Goal: Information Seeking & Learning: Learn about a topic

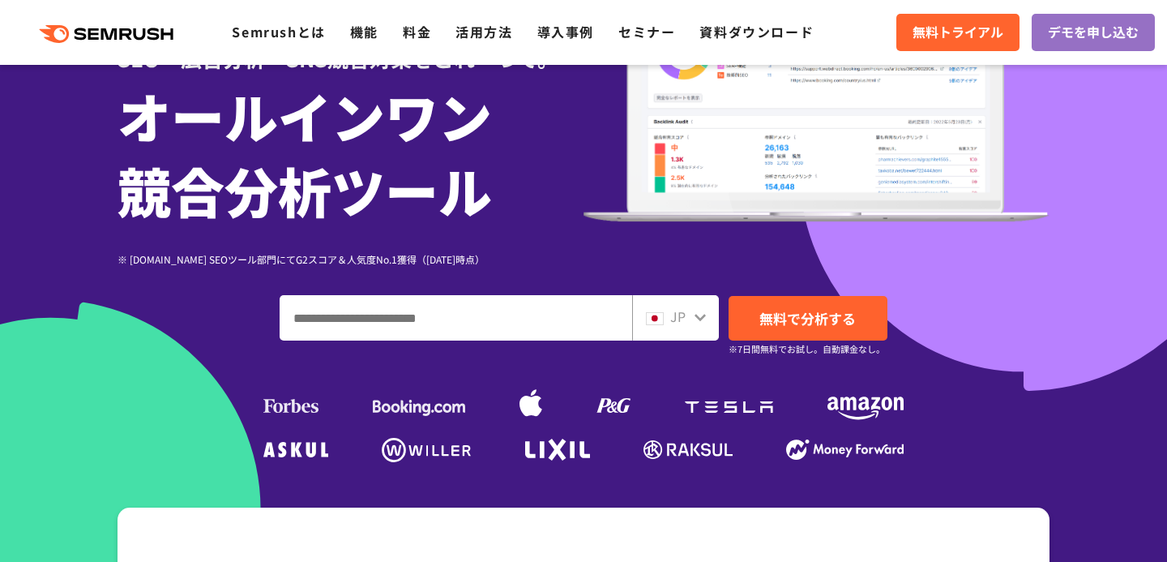
scroll to position [234, 0]
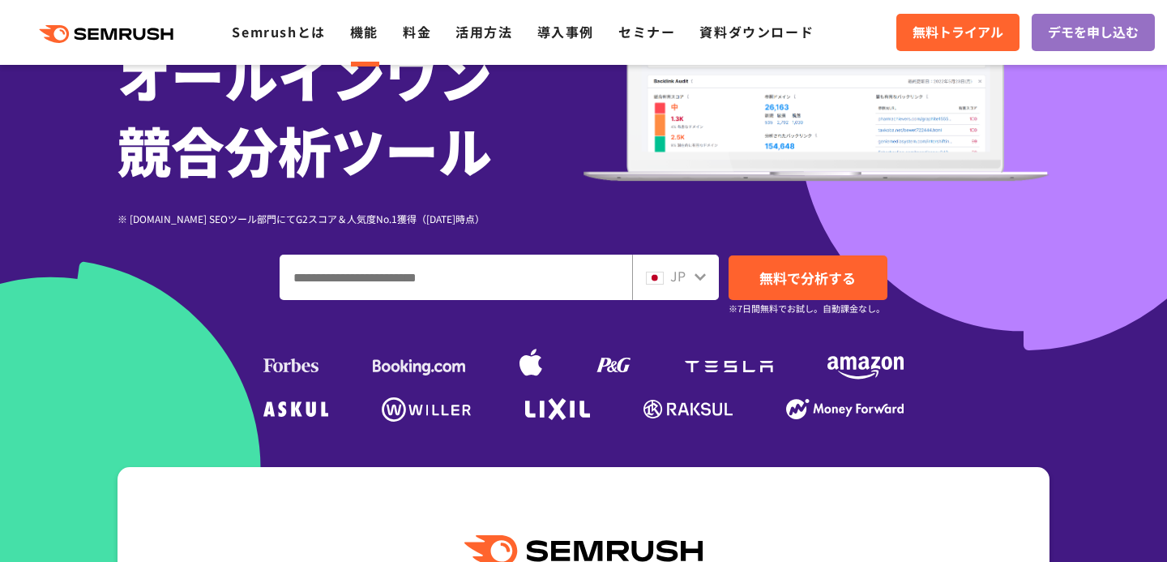
click at [374, 29] on link "機能" at bounding box center [364, 31] width 28 height 19
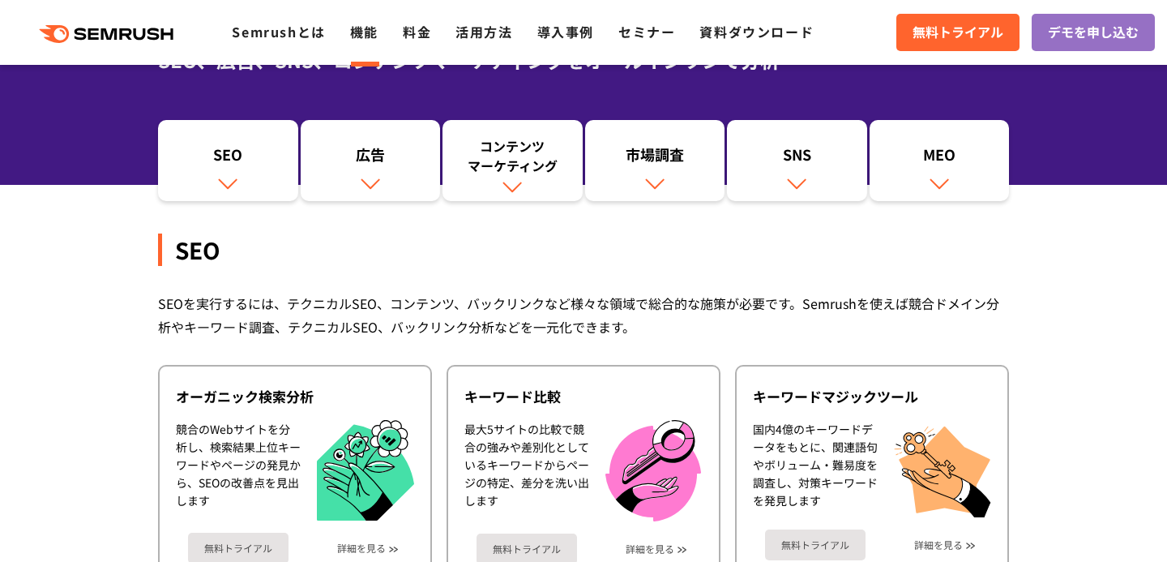
scroll to position [162, 0]
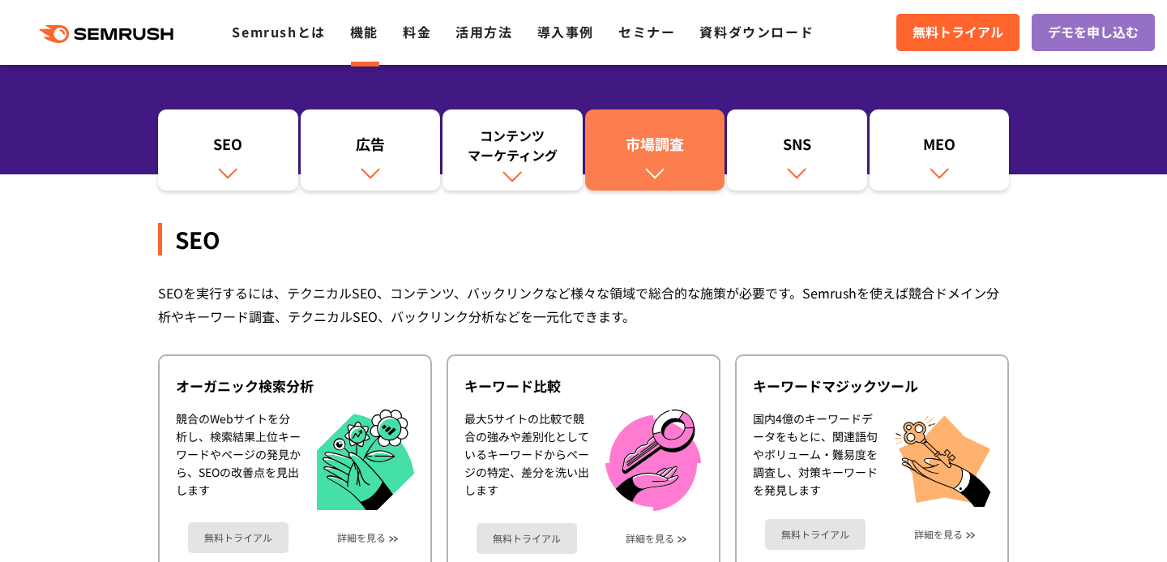
click at [667, 157] on div "市場調査" at bounding box center [655, 148] width 124 height 28
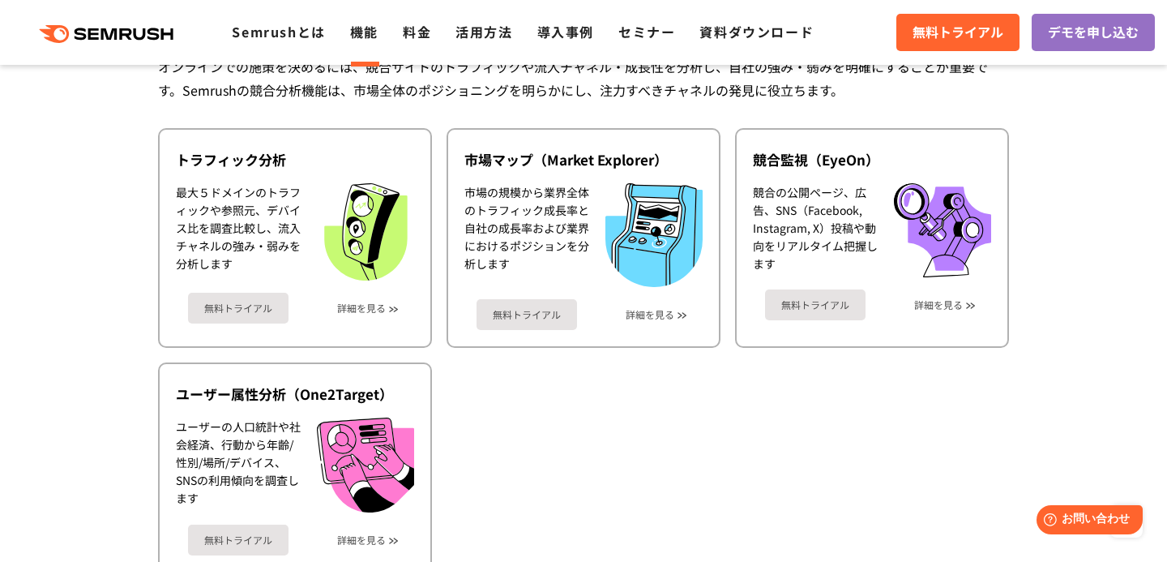
scroll to position [2814, 0]
click at [378, 312] on link "詳細を見る" at bounding box center [361, 306] width 49 height 11
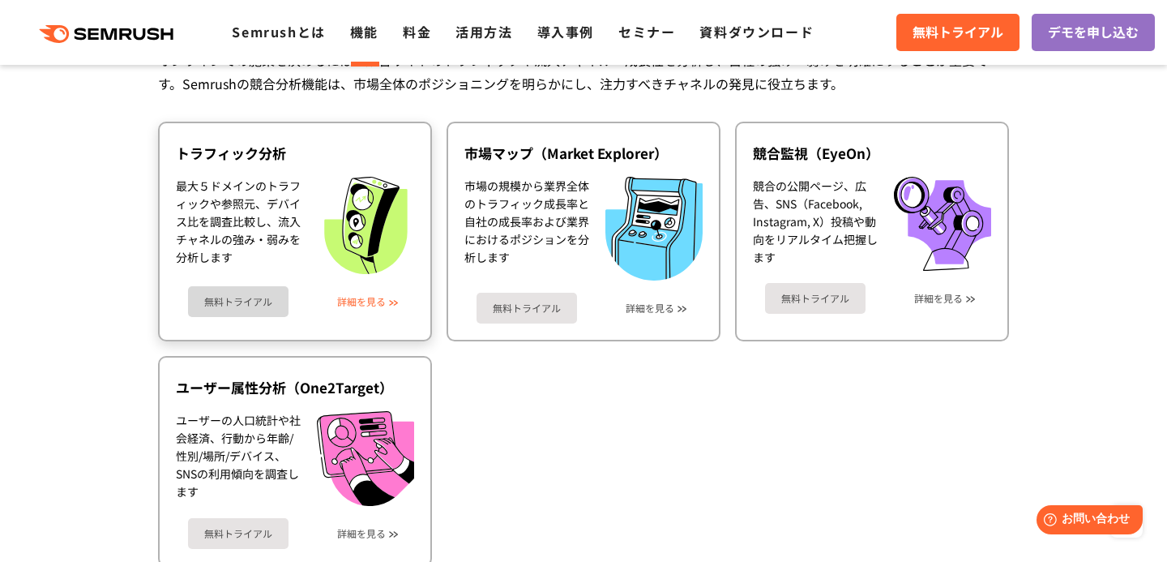
scroll to position [2822, 0]
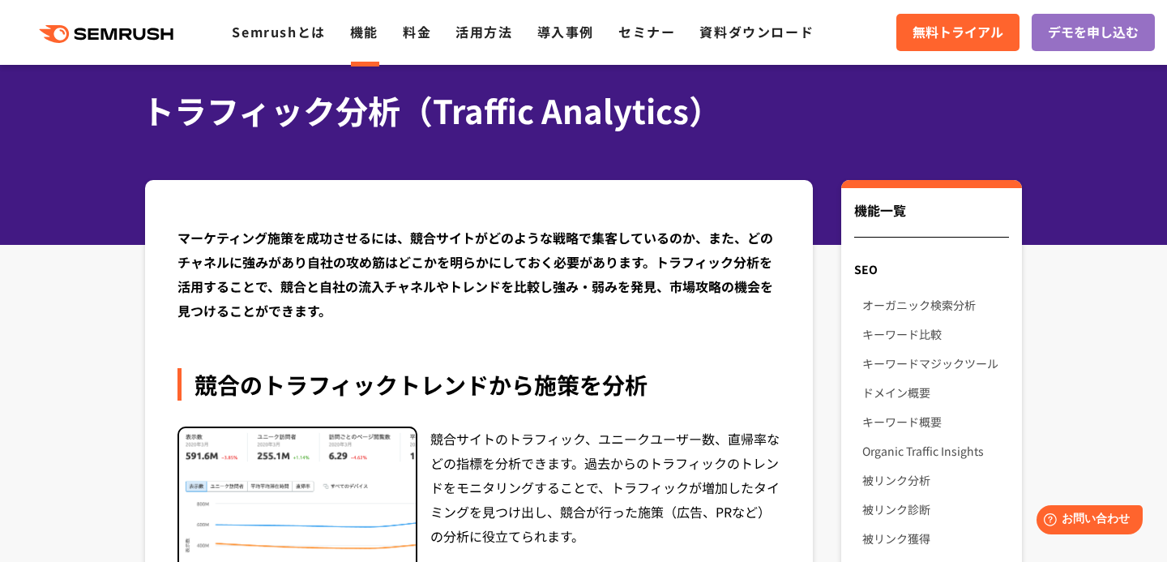
scroll to position [71, 0]
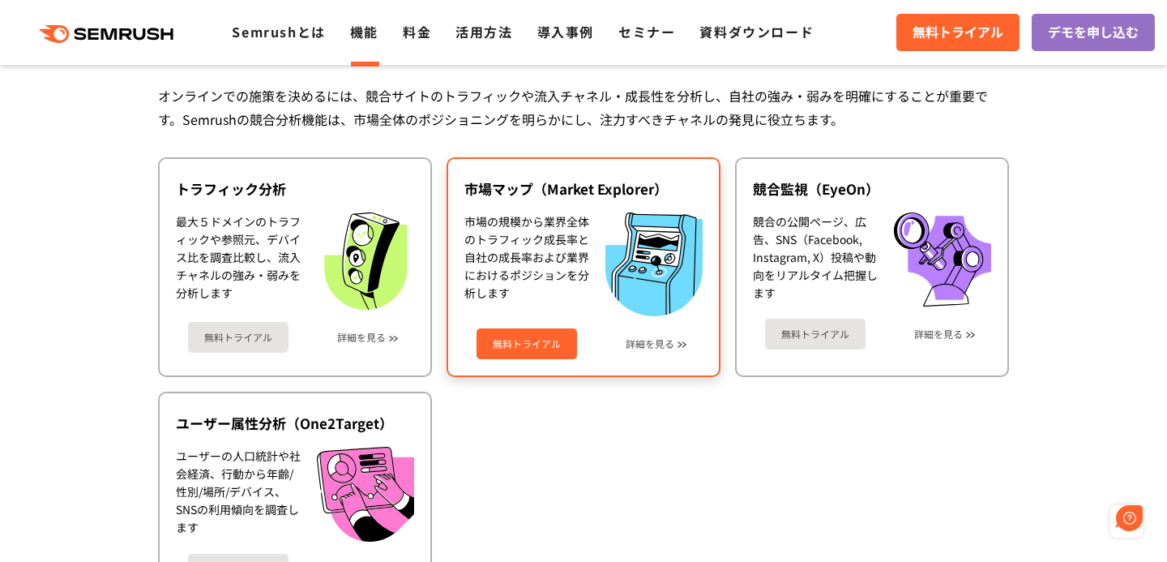
scroll to position [2790, 0]
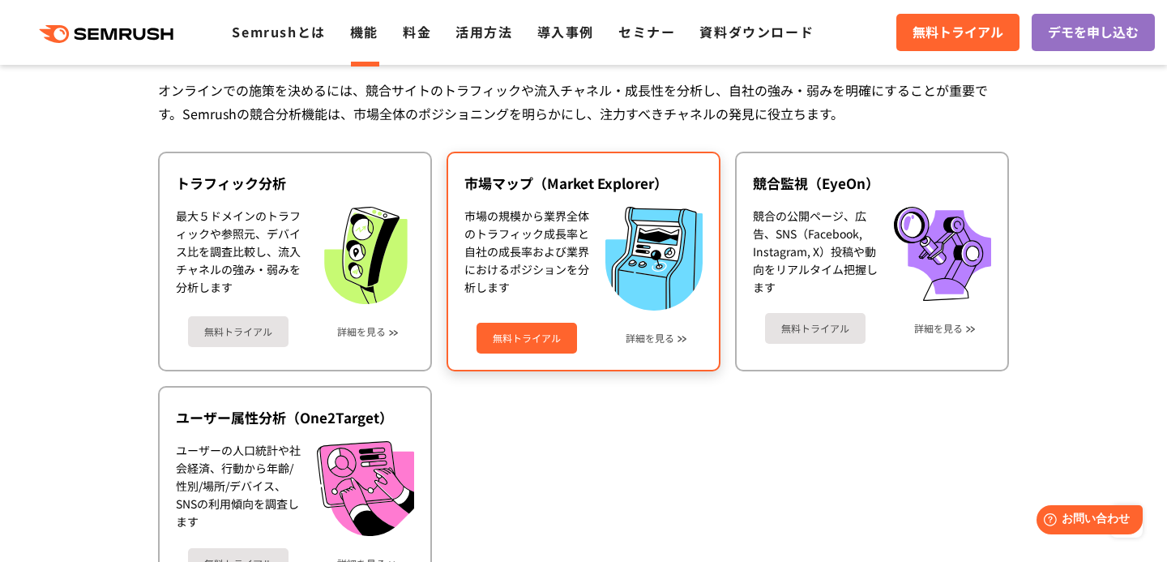
click at [512, 216] on div "市場の規模から業界全体のトラフィック成長率と自社の成長率および業界におけるポジションを分析します" at bounding box center [526, 258] width 125 height 103
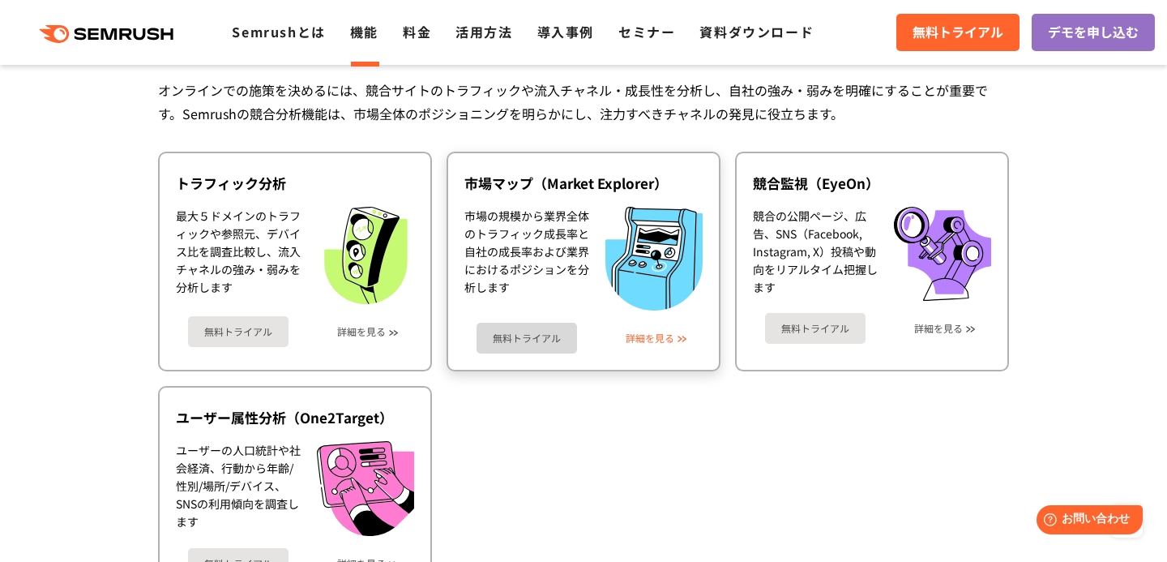
click at [647, 334] on link "詳細を見る" at bounding box center [650, 337] width 49 height 11
click at [652, 333] on link "詳細を見る" at bounding box center [650, 337] width 49 height 11
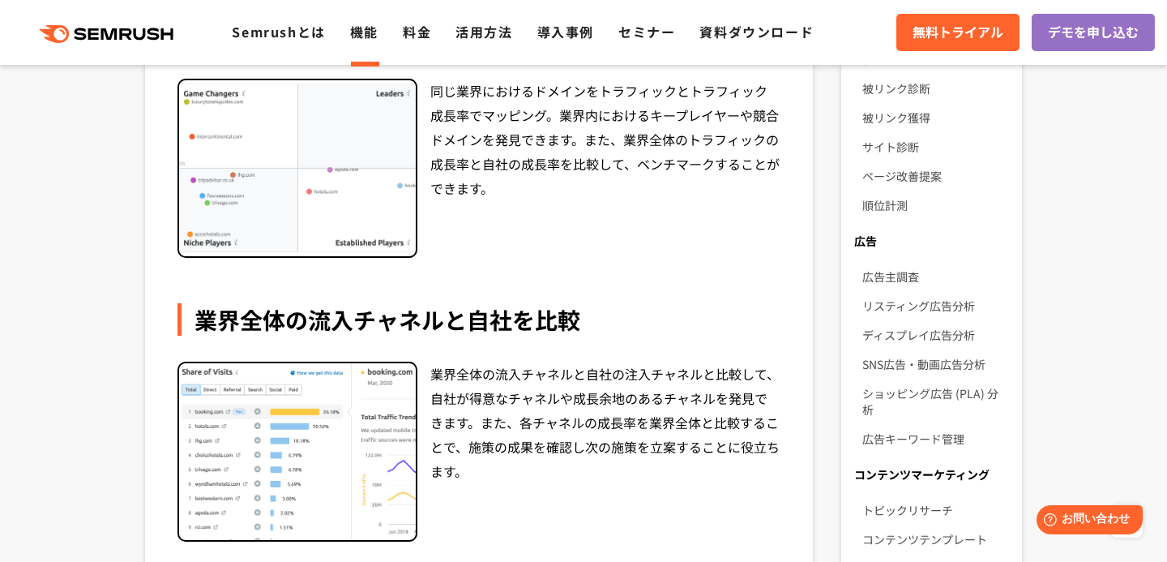
scroll to position [484, 0]
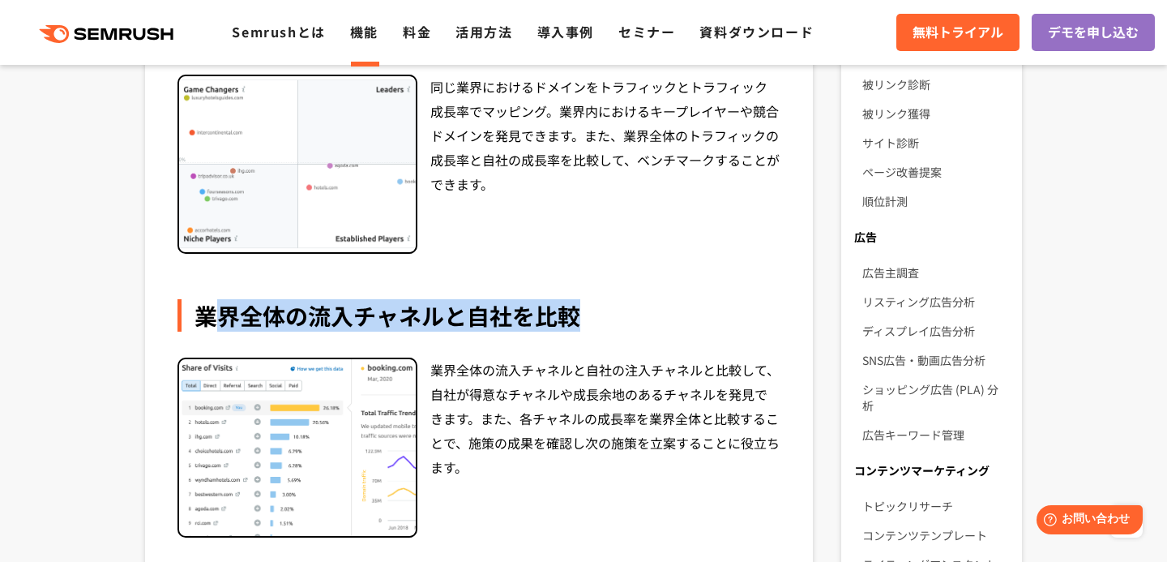
drag, startPoint x: 211, startPoint y: 318, endPoint x: 651, endPoint y: 318, distance: 440.8
click at [651, 318] on div "業界全体の流入チャネルと自社を比較" at bounding box center [478, 315] width 603 height 32
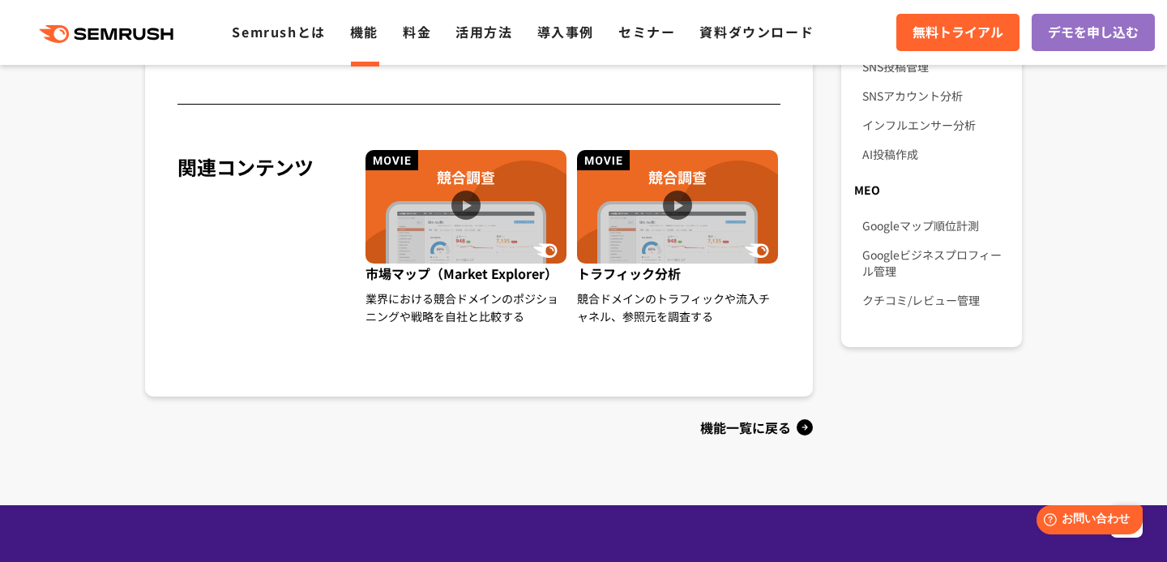
scroll to position [1286, 0]
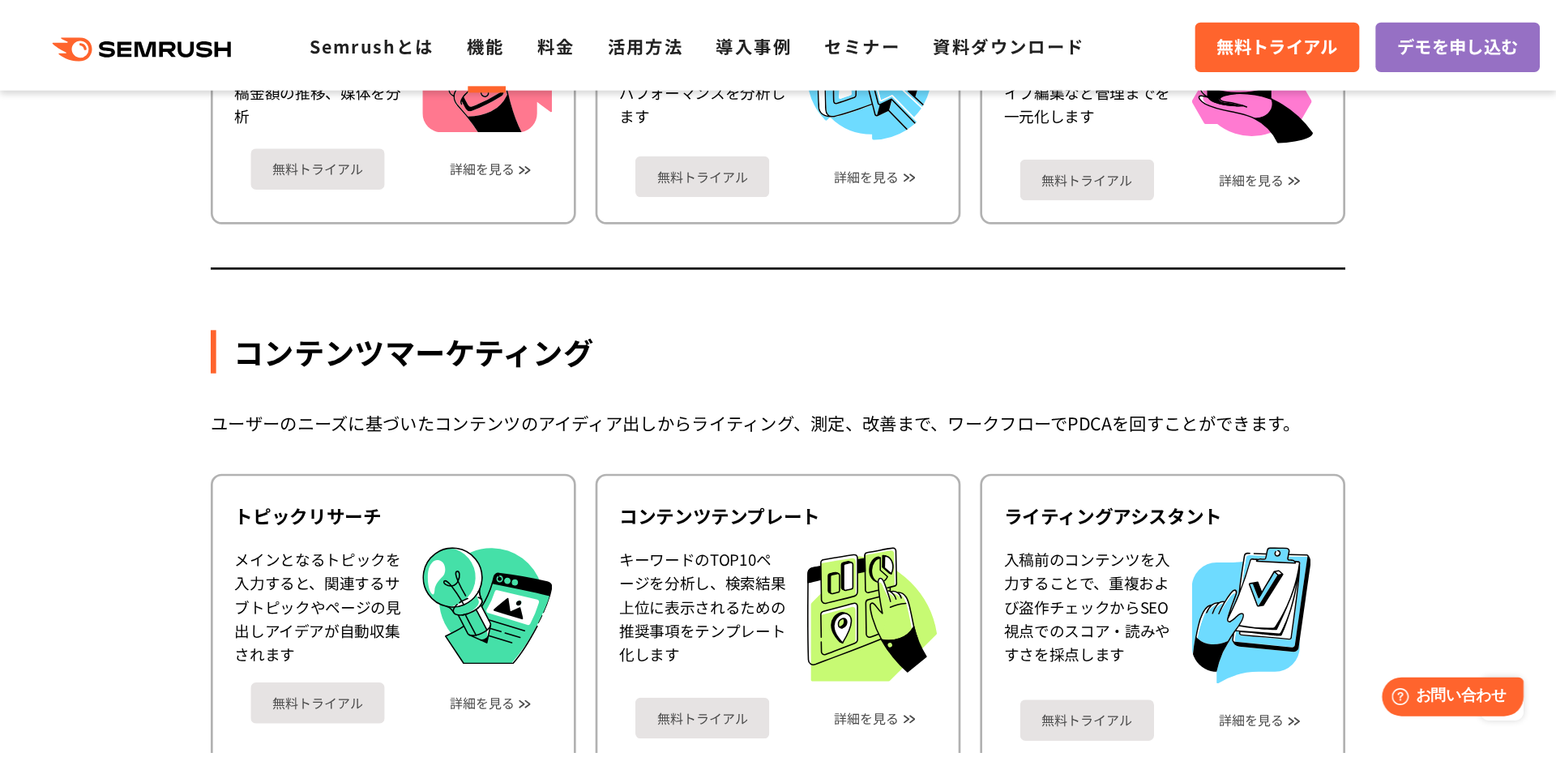
scroll to position [1933, 0]
